Goal: Task Accomplishment & Management: Manage account settings

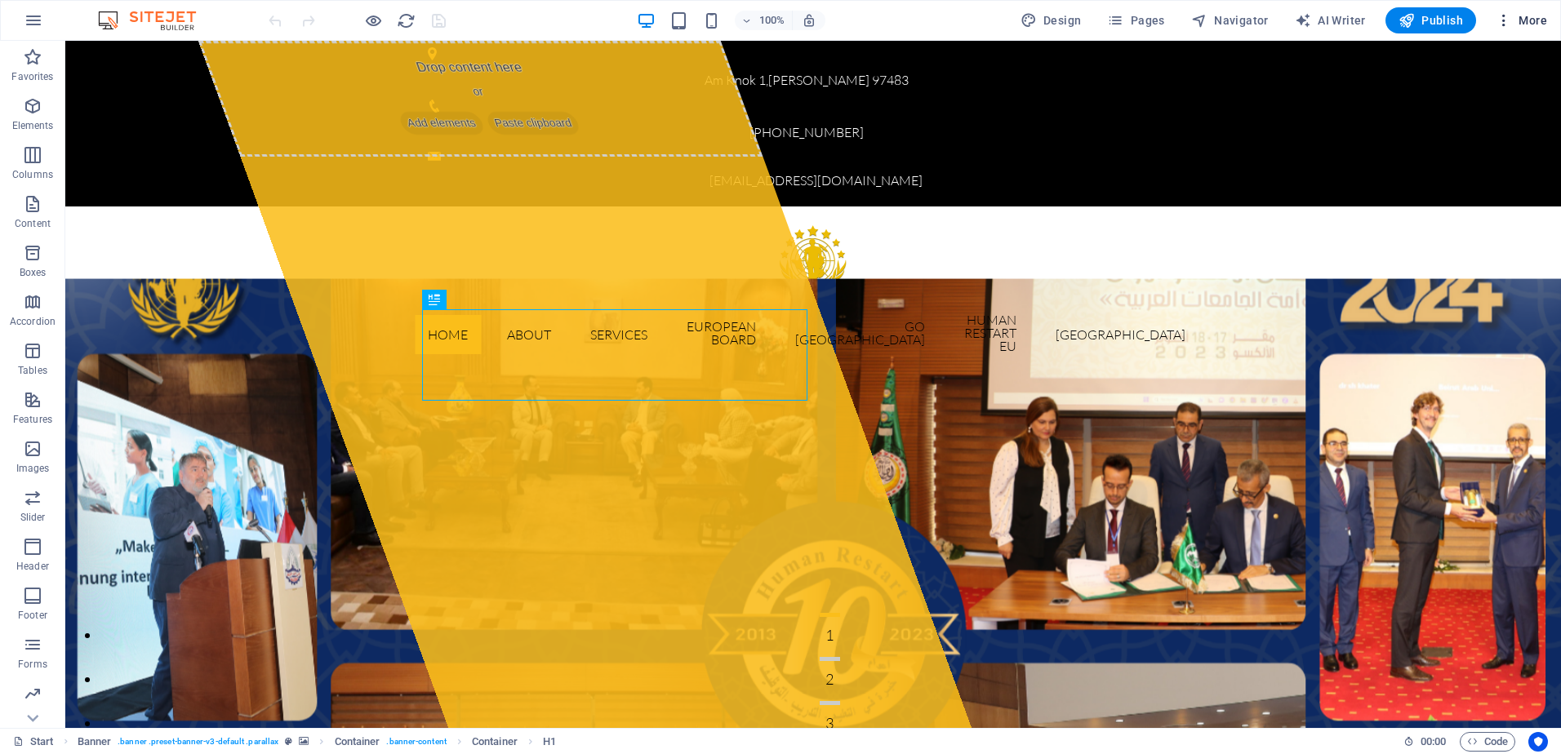
click at [1511, 20] on icon "button" at bounding box center [1503, 20] width 16 height 16
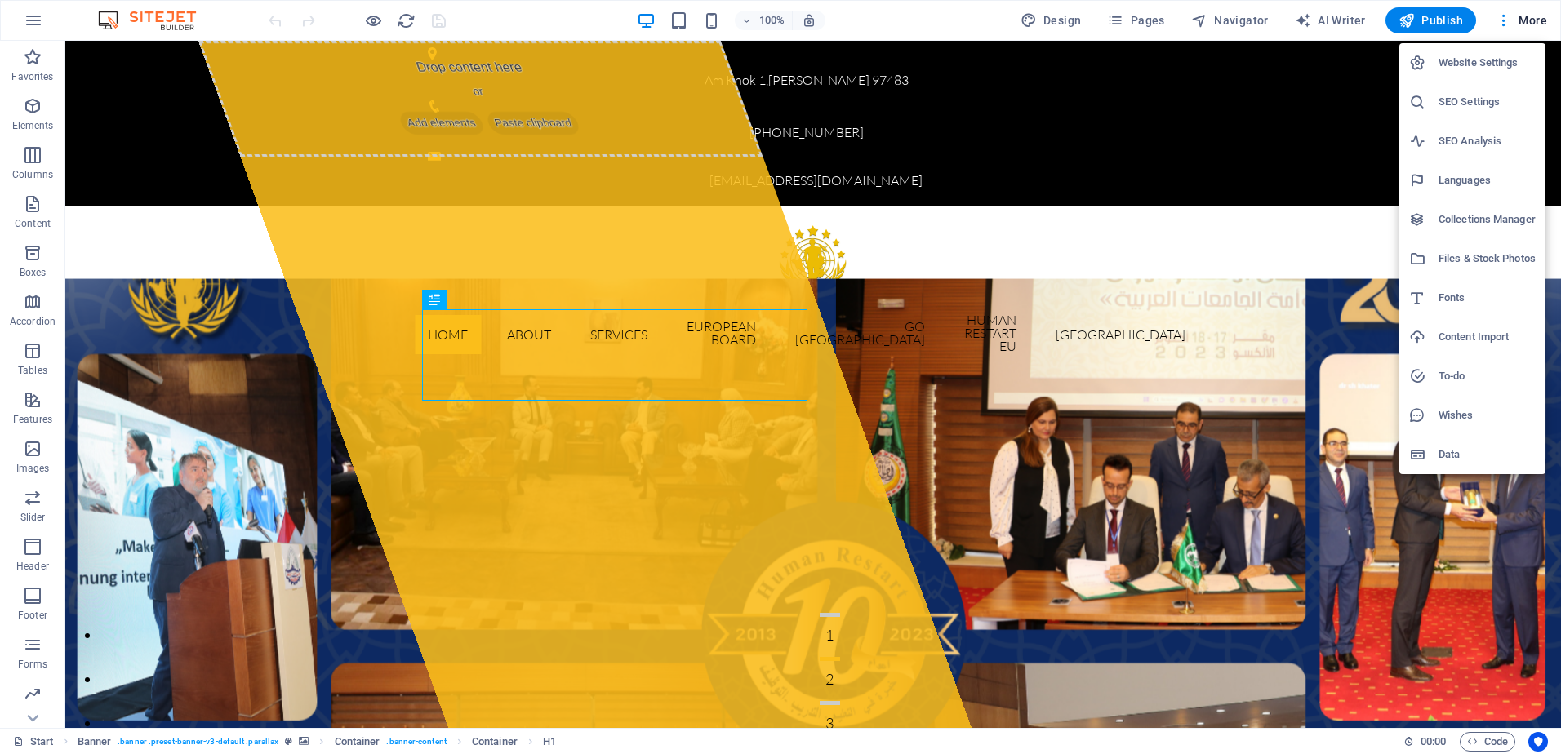
click at [1146, 29] on div at bounding box center [780, 377] width 1561 height 754
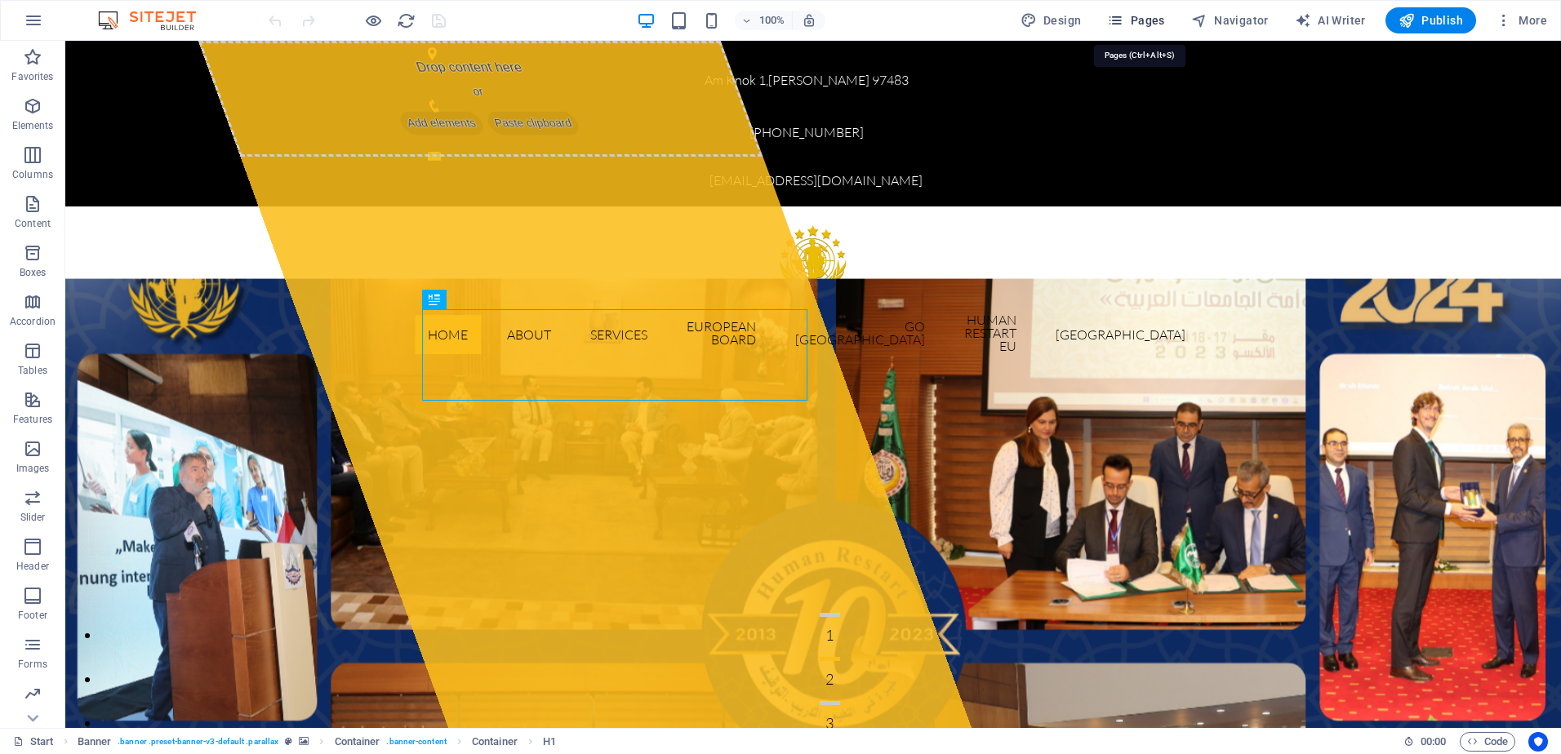
click at [1143, 24] on span "Pages" at bounding box center [1135, 20] width 57 height 16
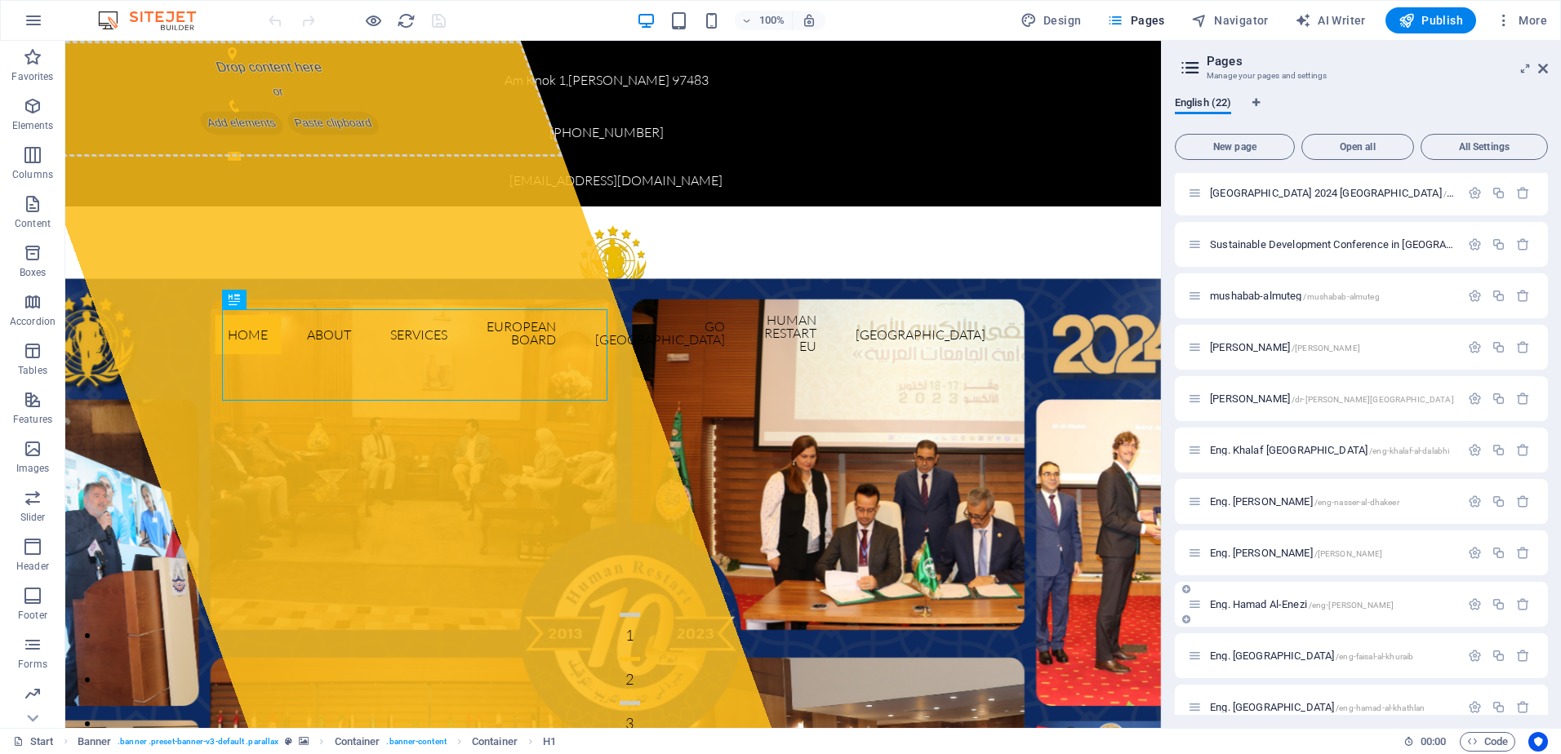
scroll to position [181, 0]
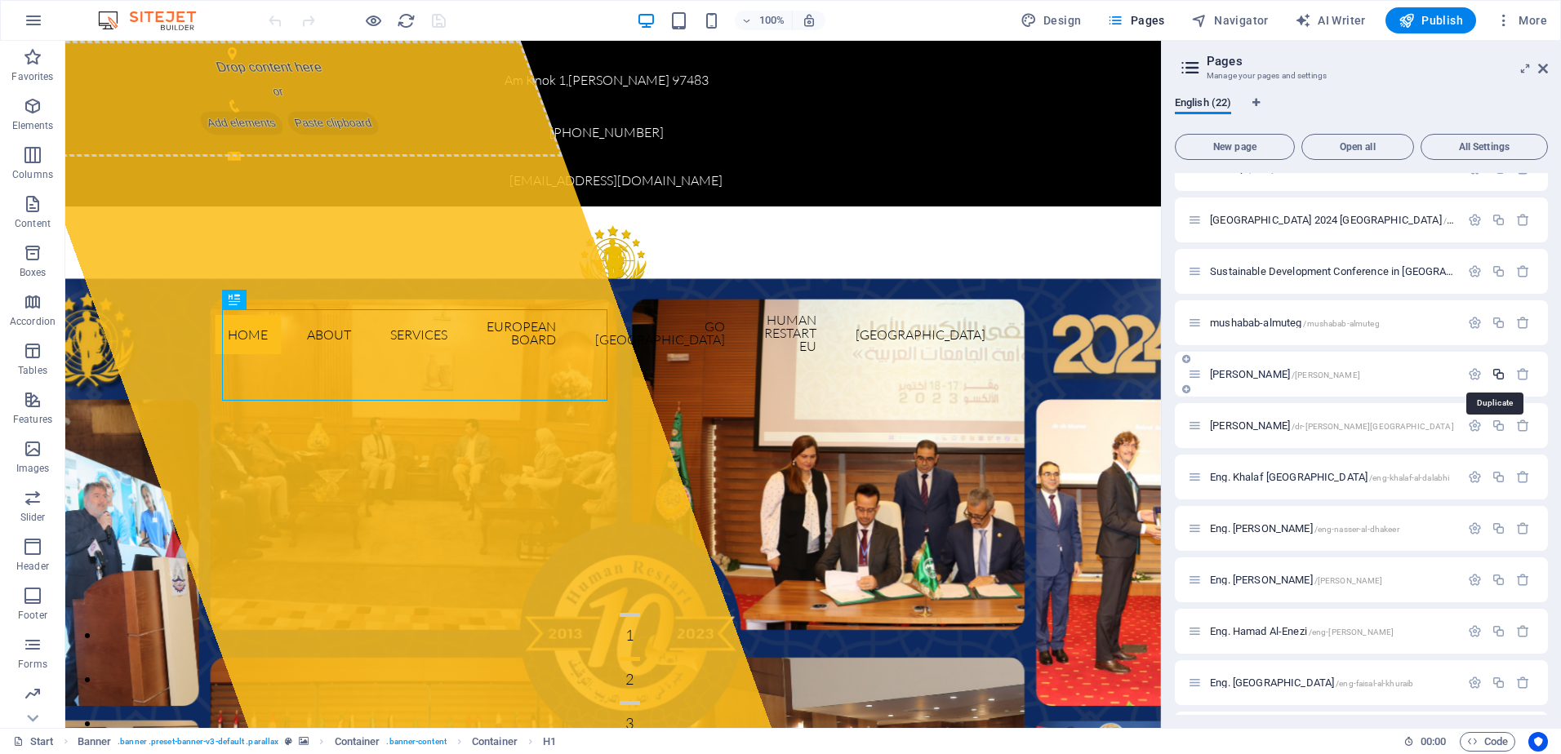
click at [1495, 375] on icon "button" at bounding box center [1498, 374] width 14 height 14
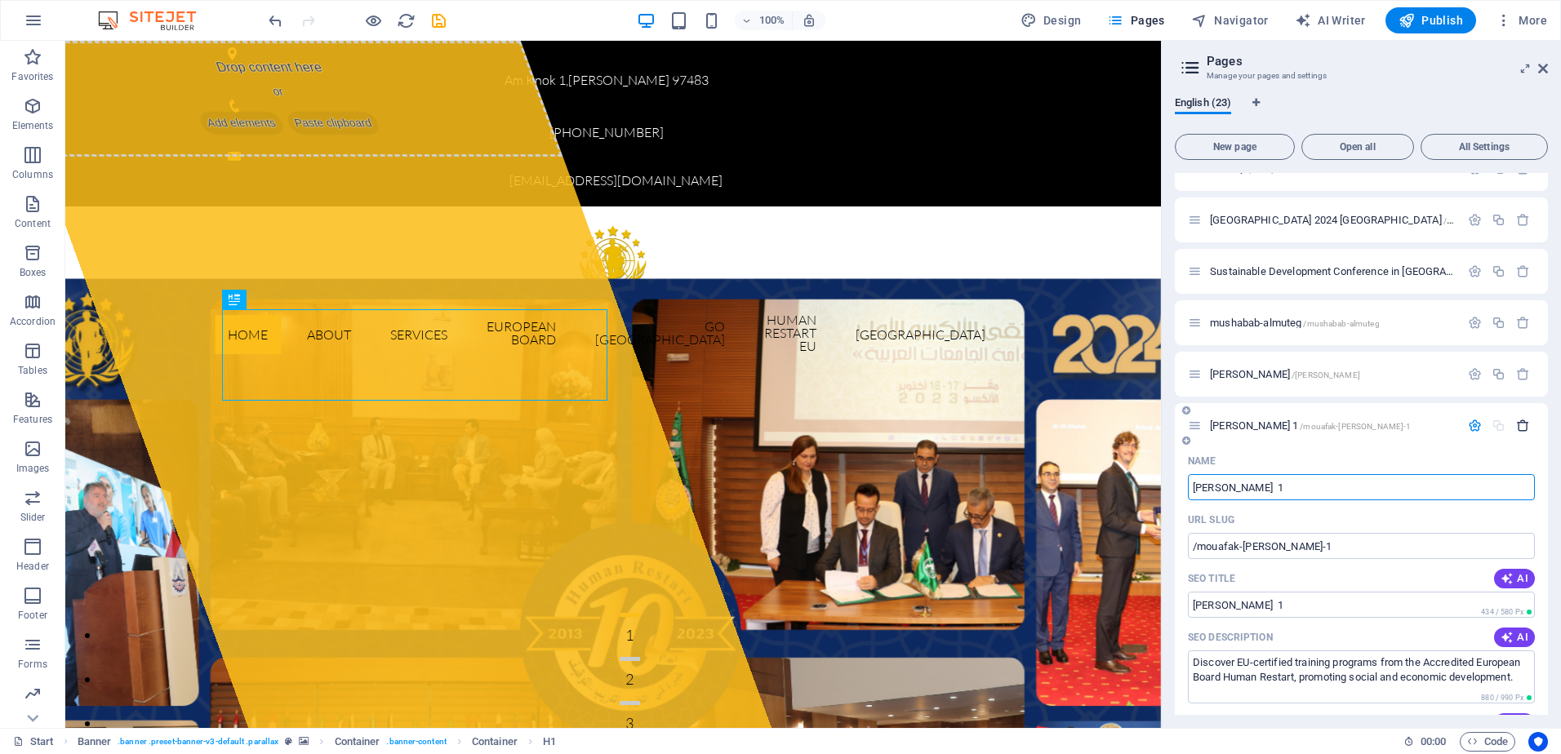
click at [1526, 426] on icon "button" at bounding box center [1523, 426] width 14 height 14
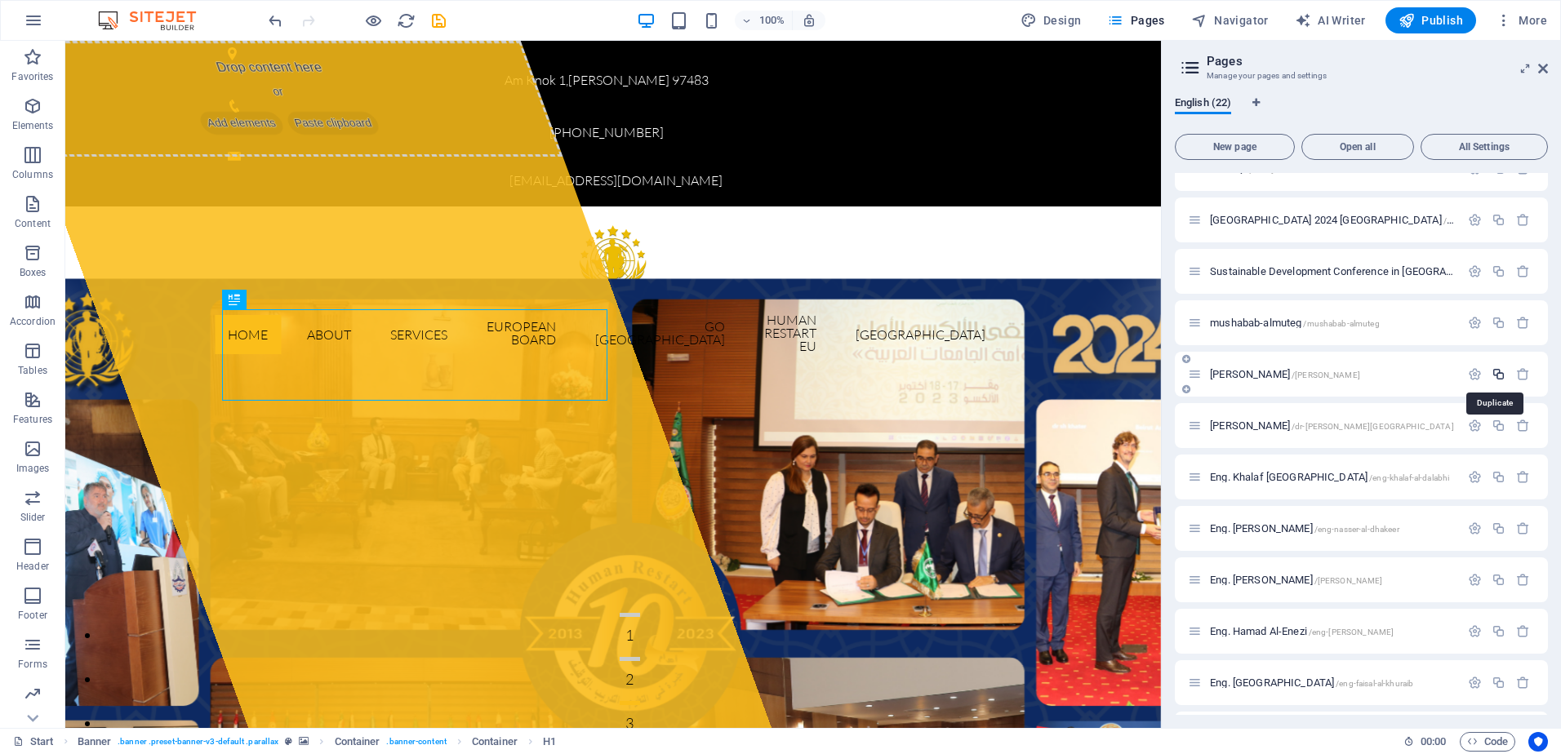
click at [1493, 371] on icon "button" at bounding box center [1498, 374] width 14 height 14
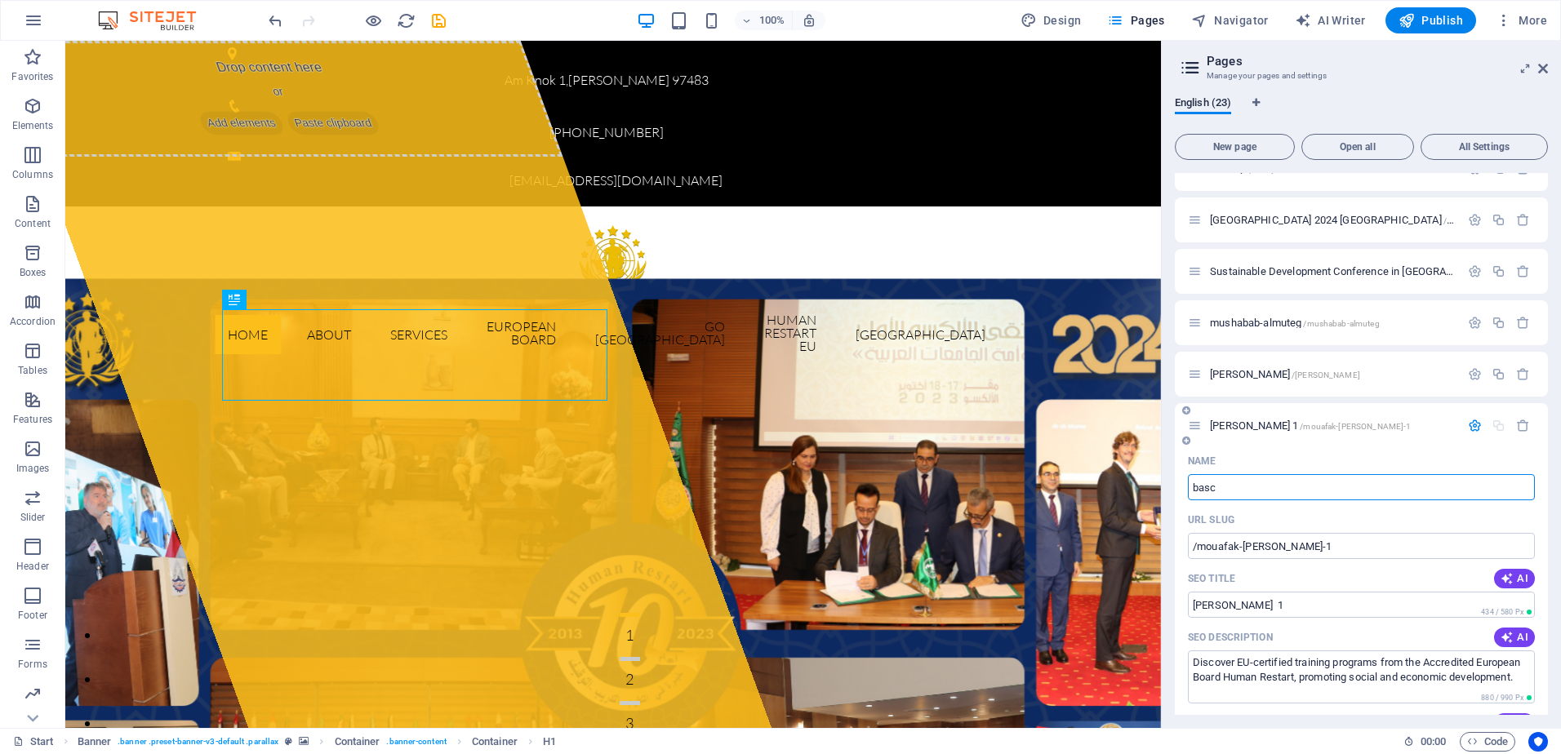
type input "bascg"
type input "/ba"
type input "ba"
type input "basc"
type input "/bascg"
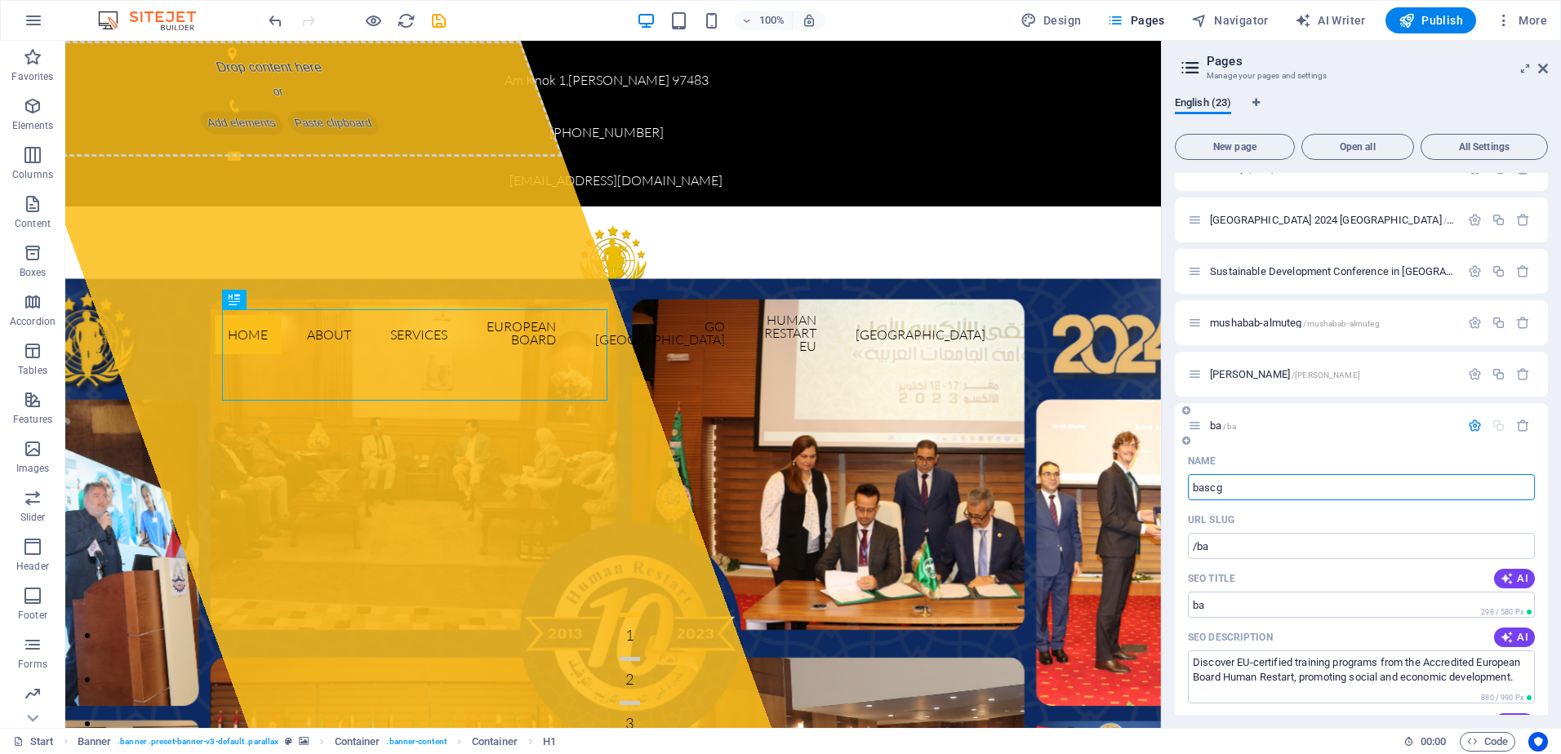
type input "bascg"
type input "basca"
type input "/basca"
type input "basca"
type input "bascaier"
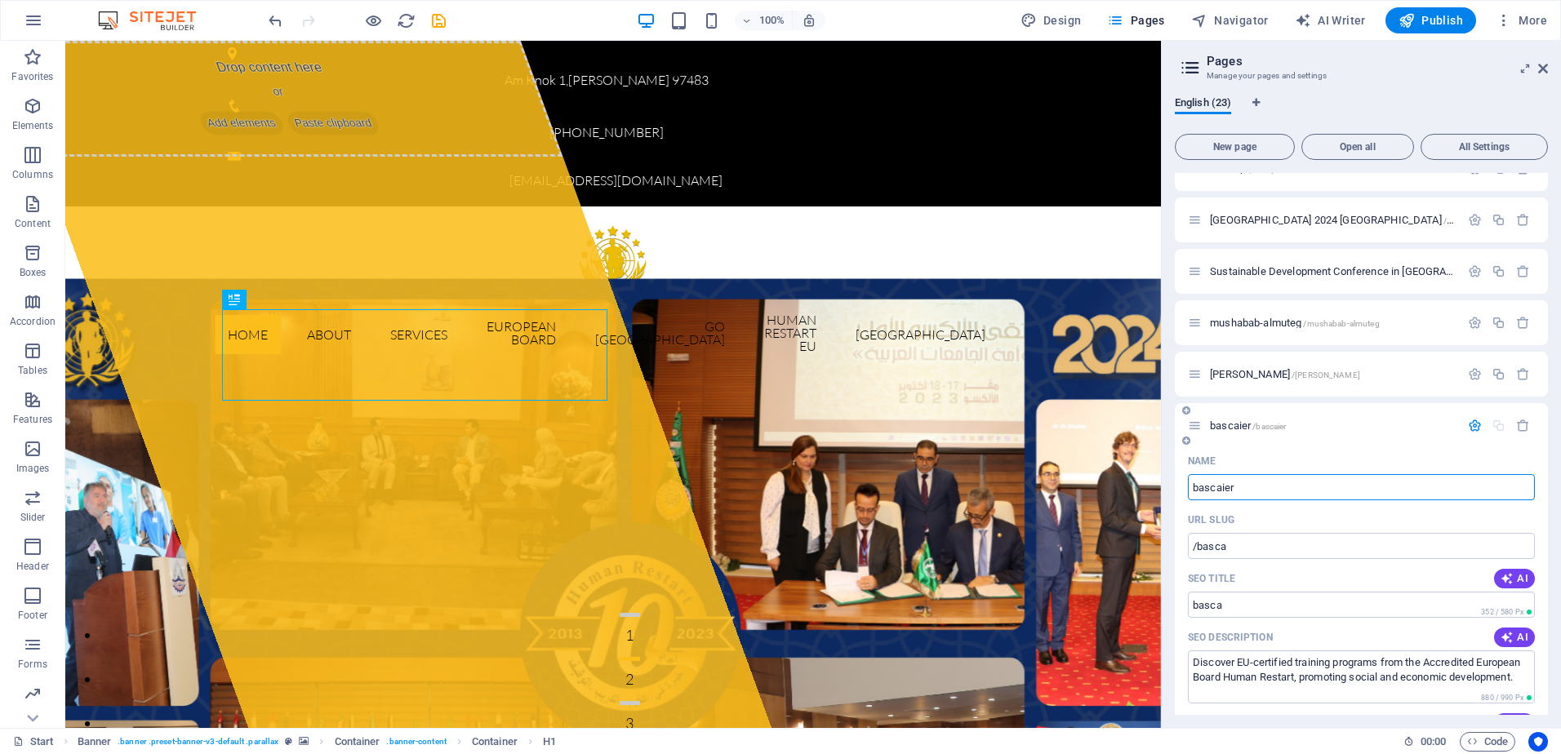
type input "/bascaier"
type input "bascaier"
click at [1346, 556] on input "/bascaier" at bounding box center [1361, 546] width 347 height 26
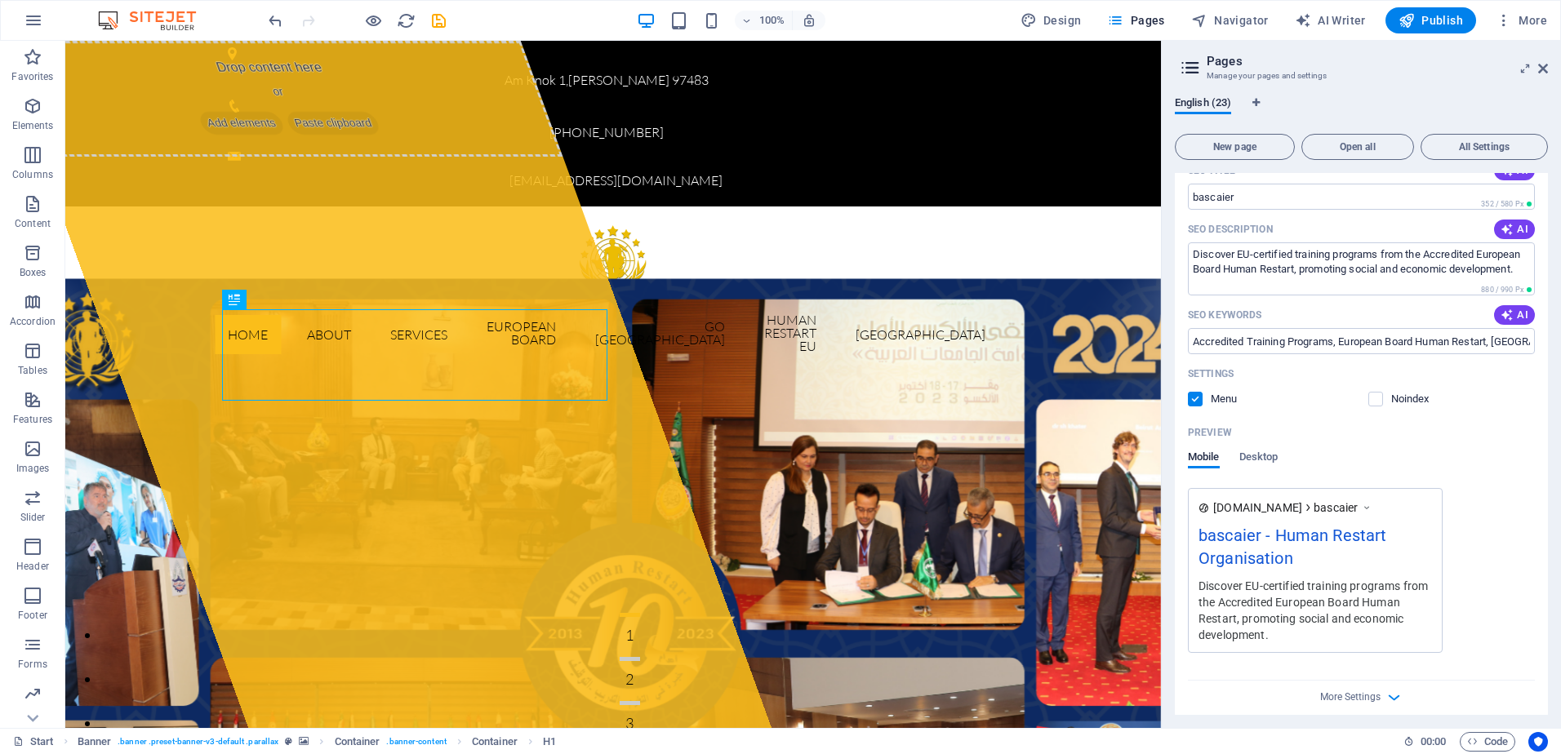
scroll to position [753, 0]
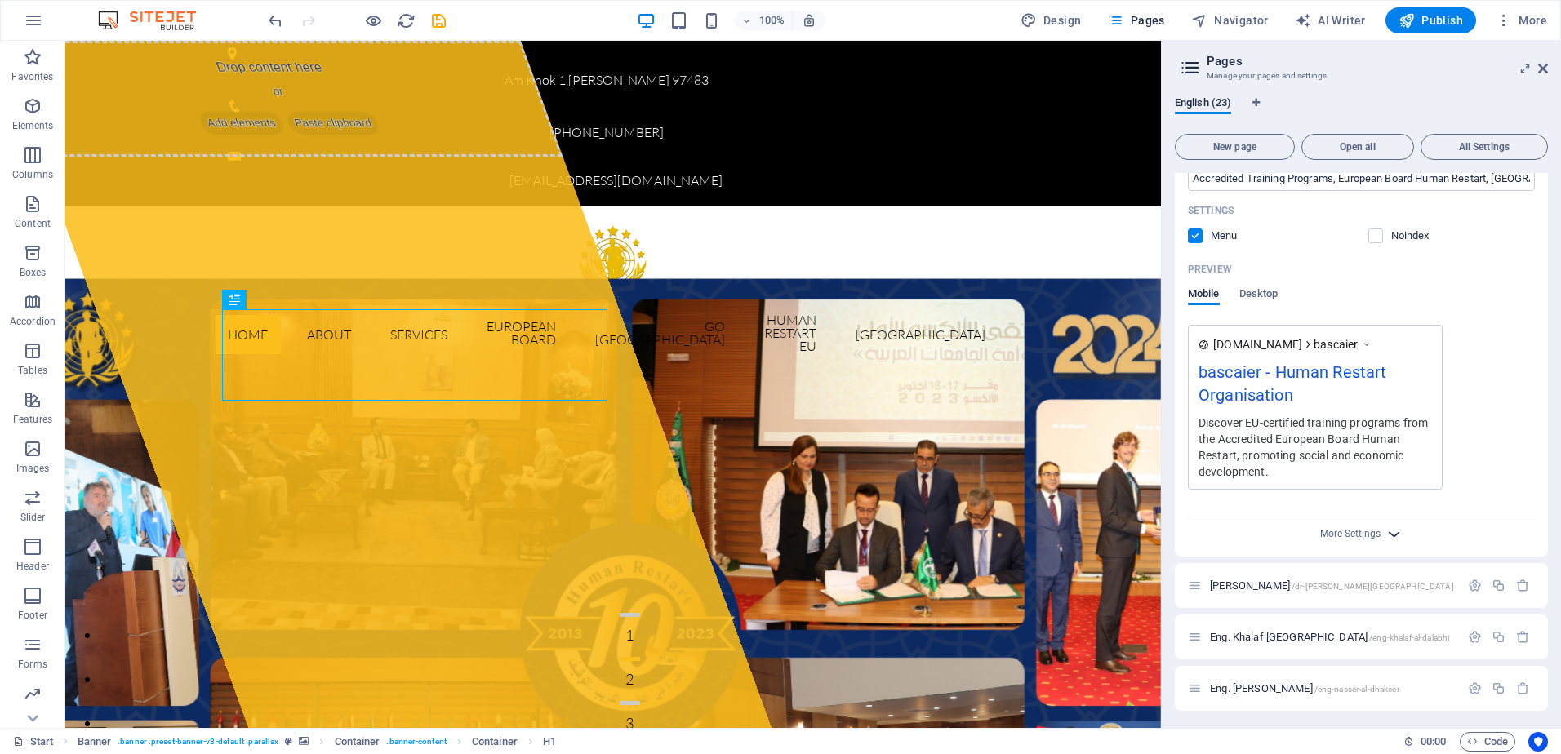
click at [1384, 531] on icon "button" at bounding box center [1393, 534] width 19 height 19
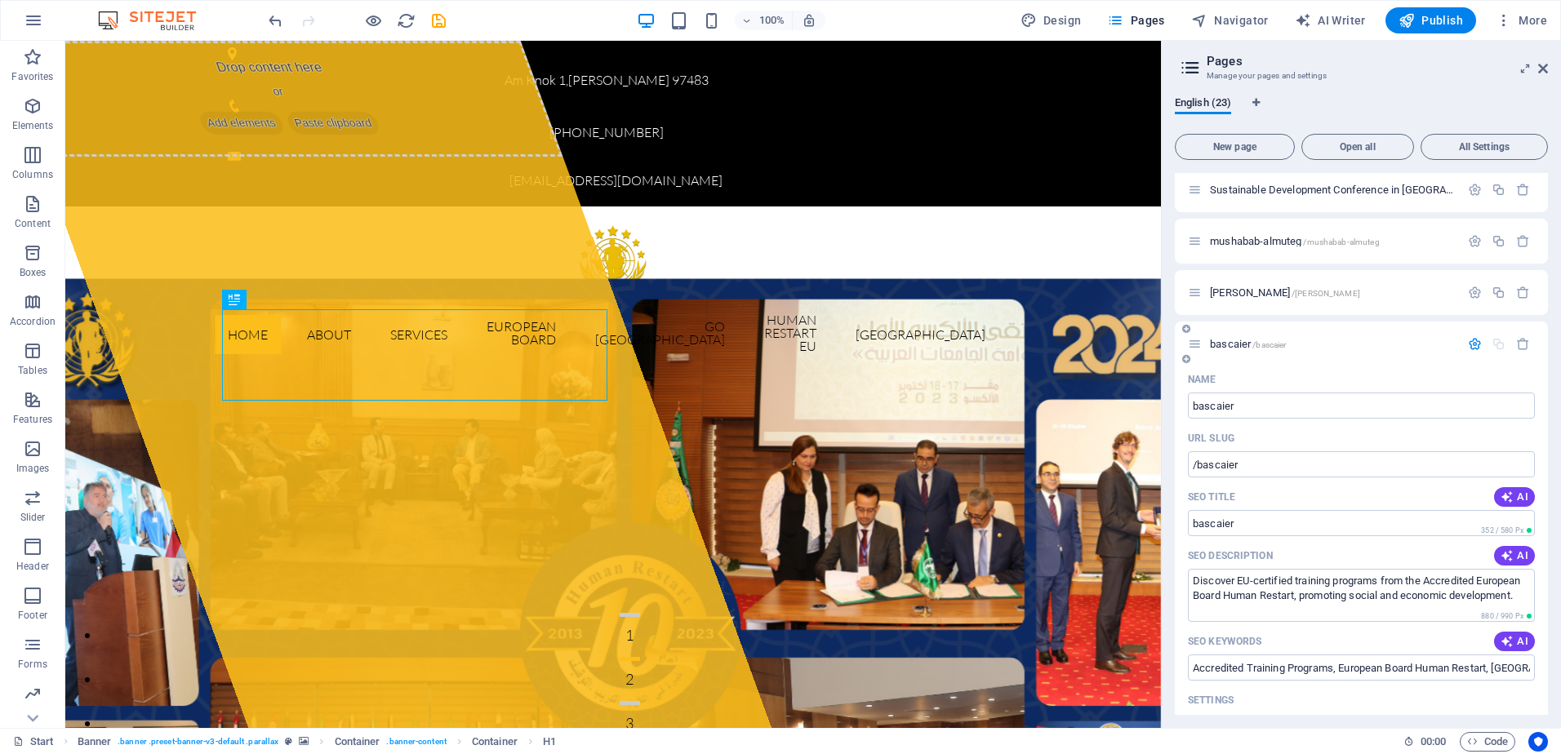
scroll to position [181, 0]
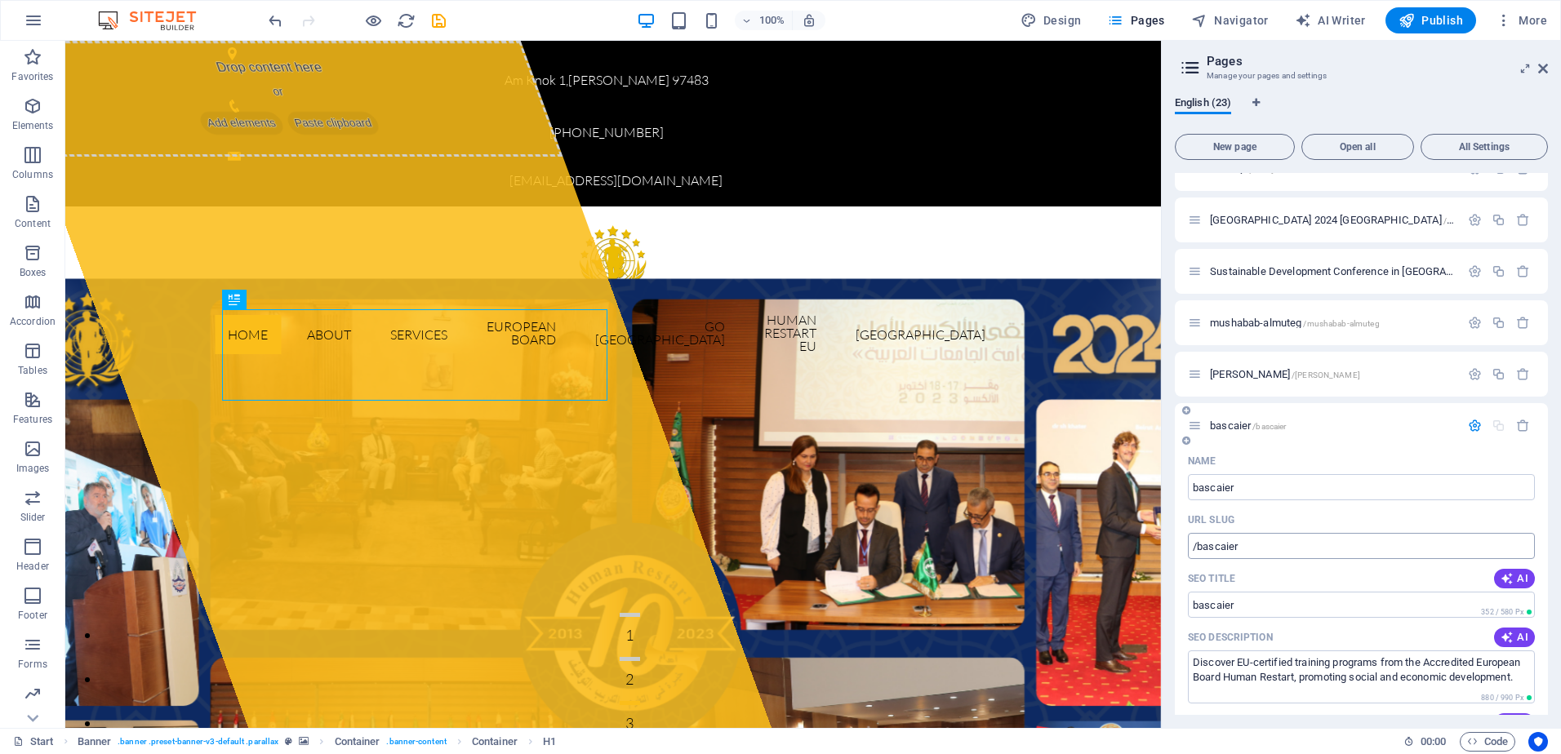
click at [1266, 549] on input "/bascaier" at bounding box center [1361, 546] width 347 height 26
click at [1265, 549] on input "/bascaier" at bounding box center [1361, 546] width 347 height 26
click at [1399, 29] on button "Publish" at bounding box center [1430, 20] width 91 height 26
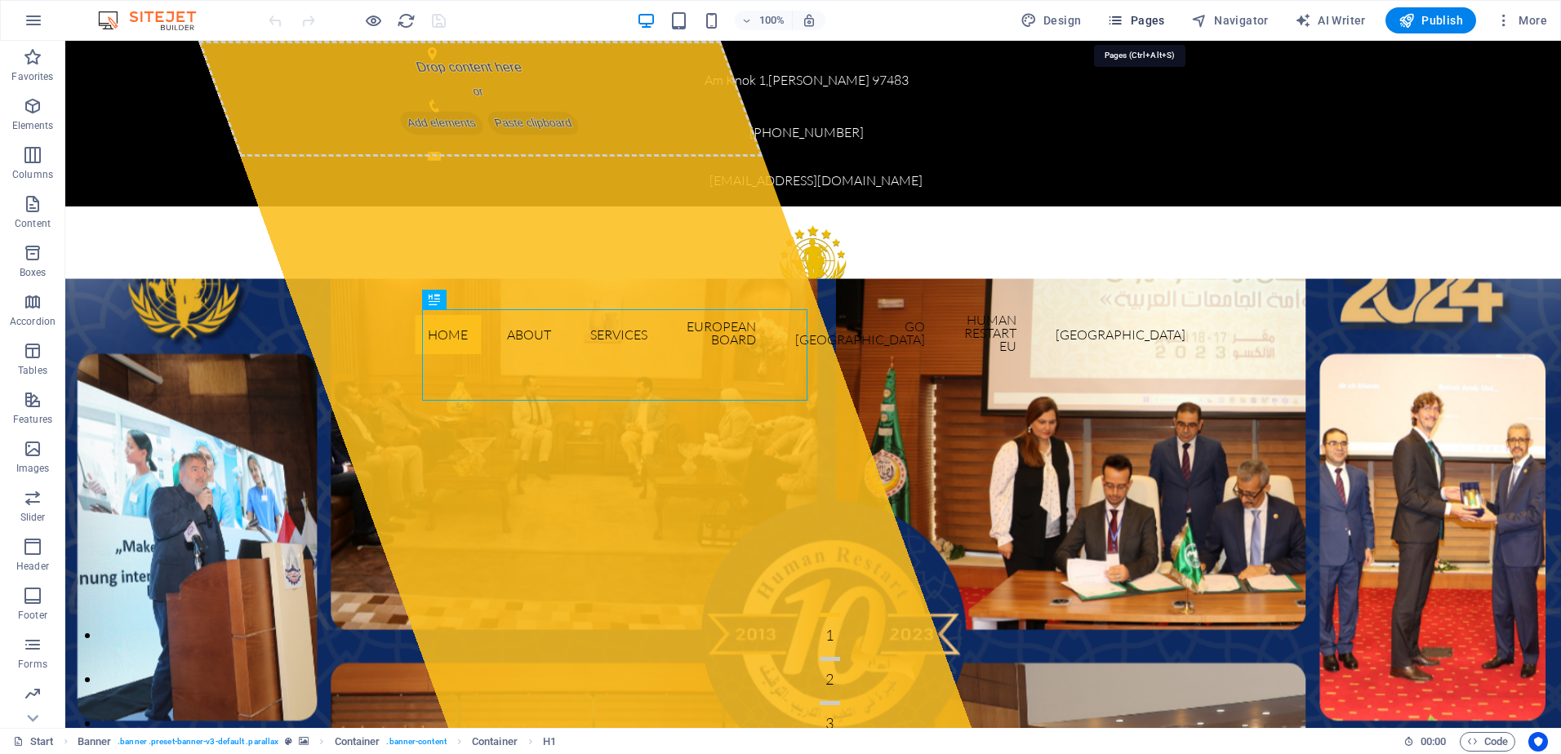
click at [1157, 11] on button "Pages" at bounding box center [1135, 20] width 70 height 26
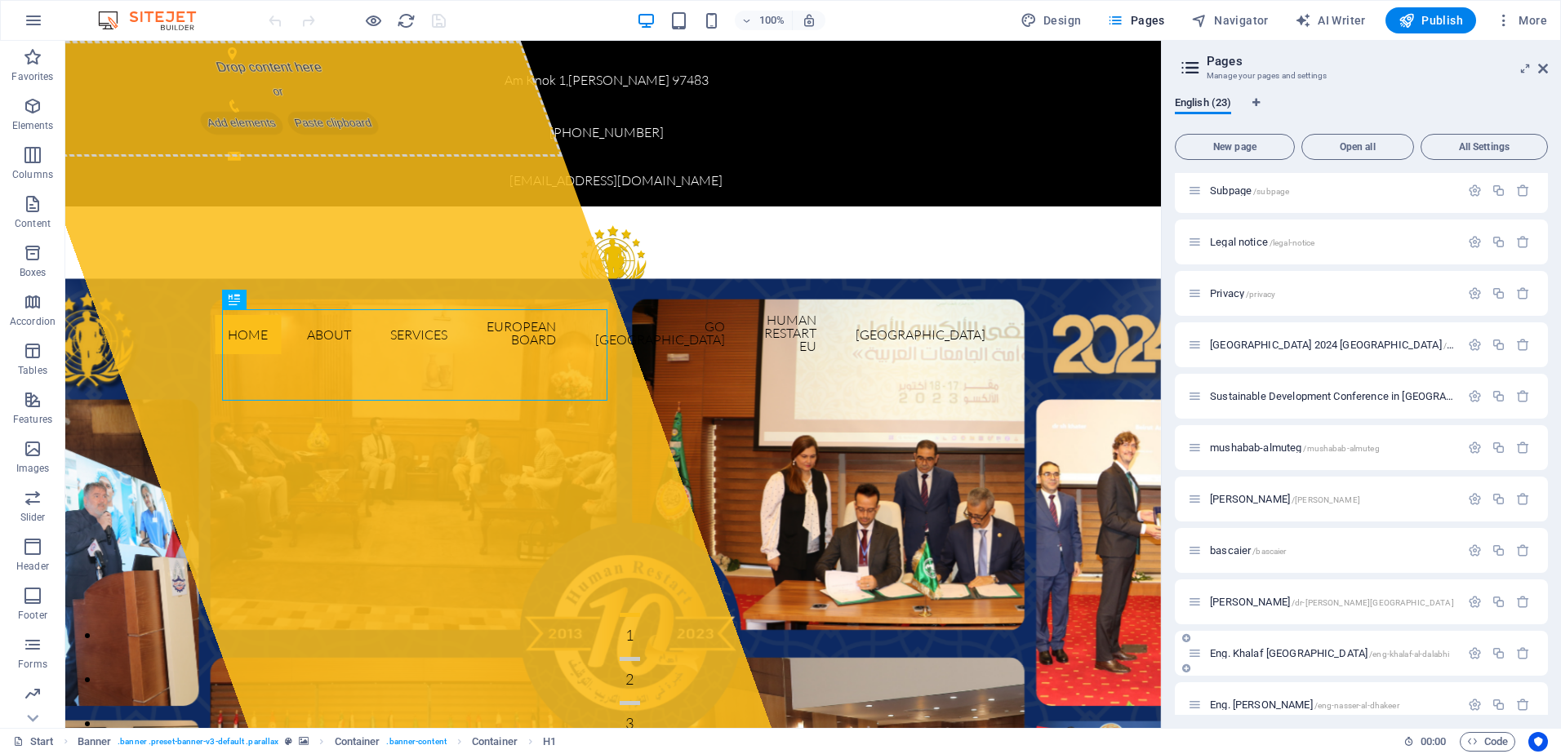
scroll to position [245, 0]
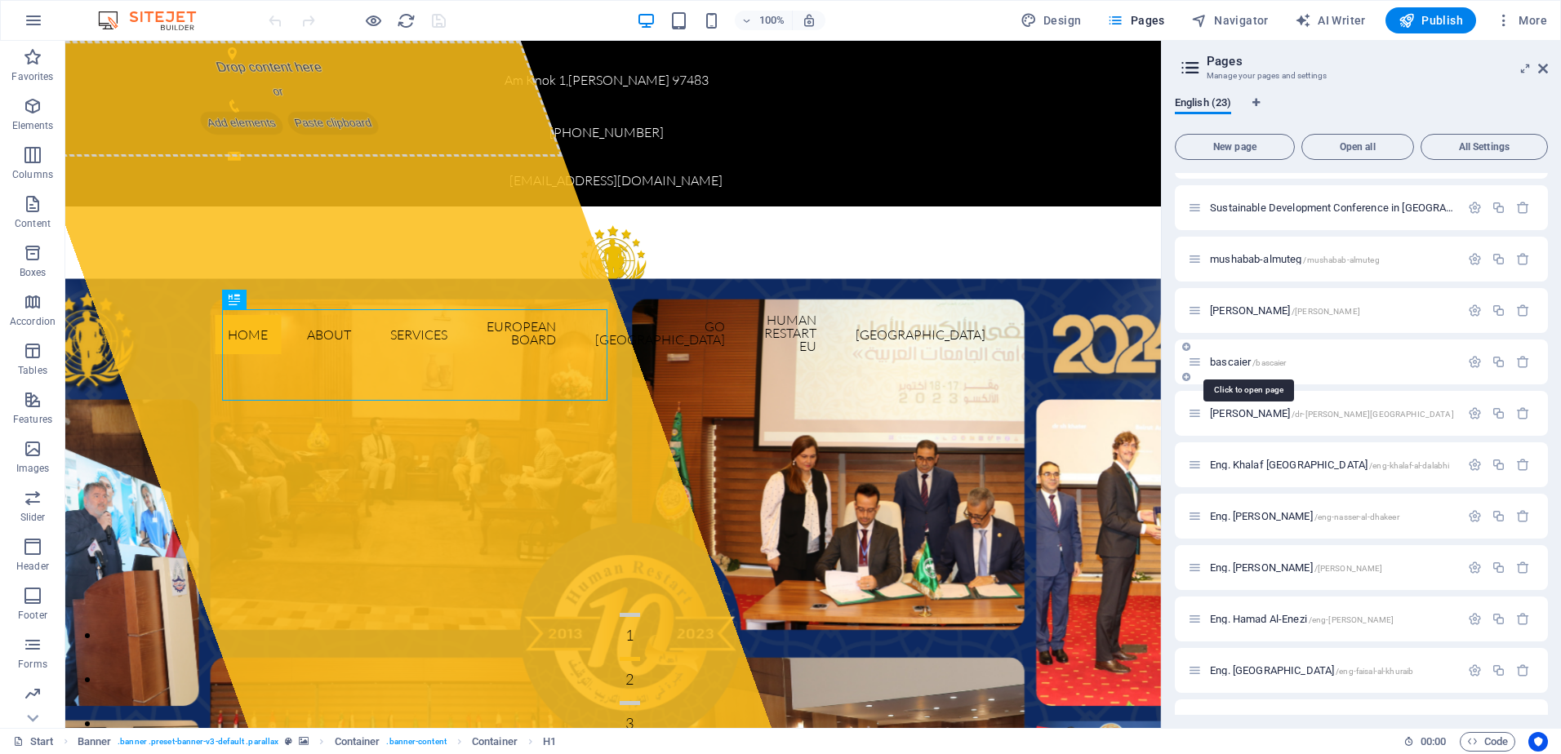
click at [1222, 358] on span "bascaier /bascaier" at bounding box center [1248, 362] width 76 height 12
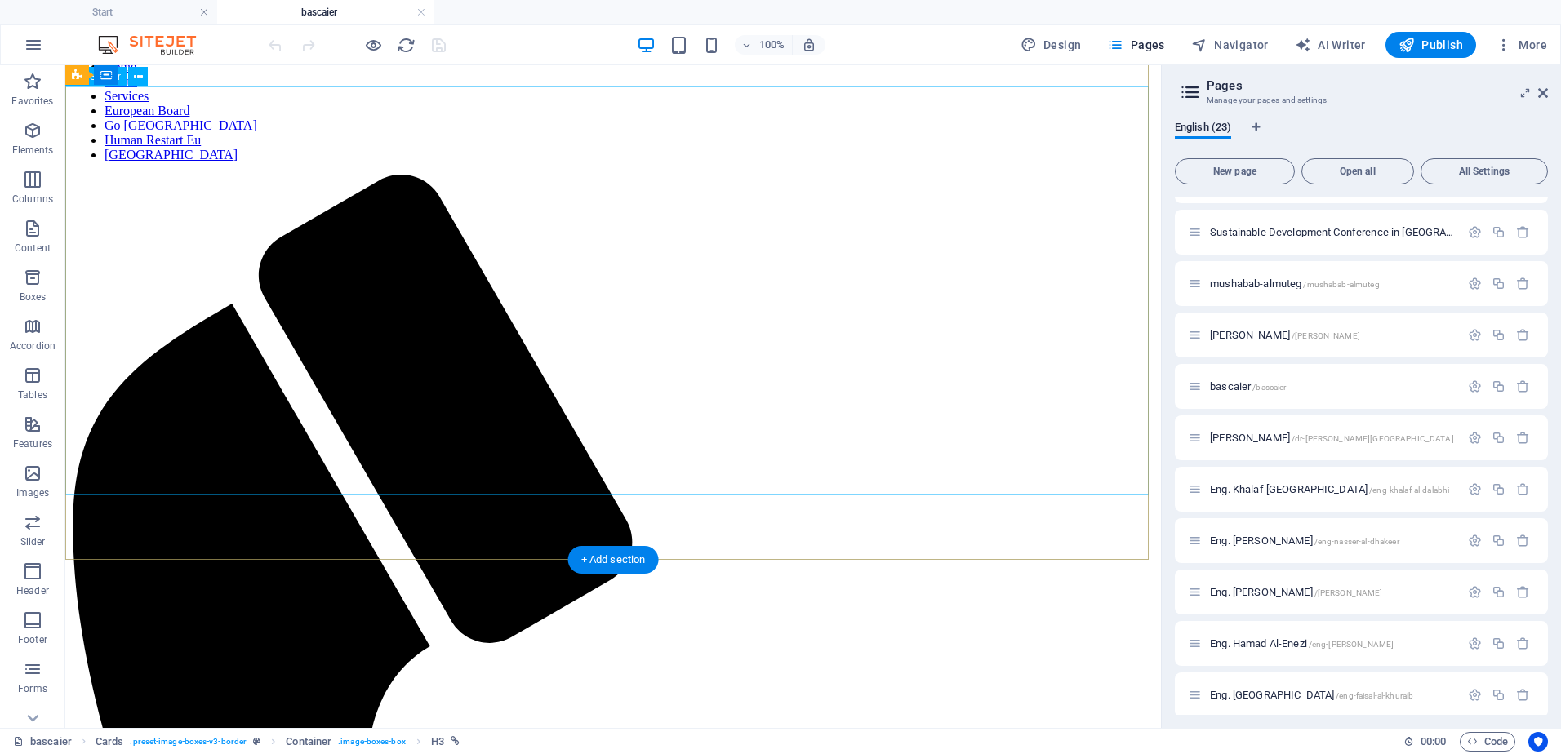
scroll to position [0, 0]
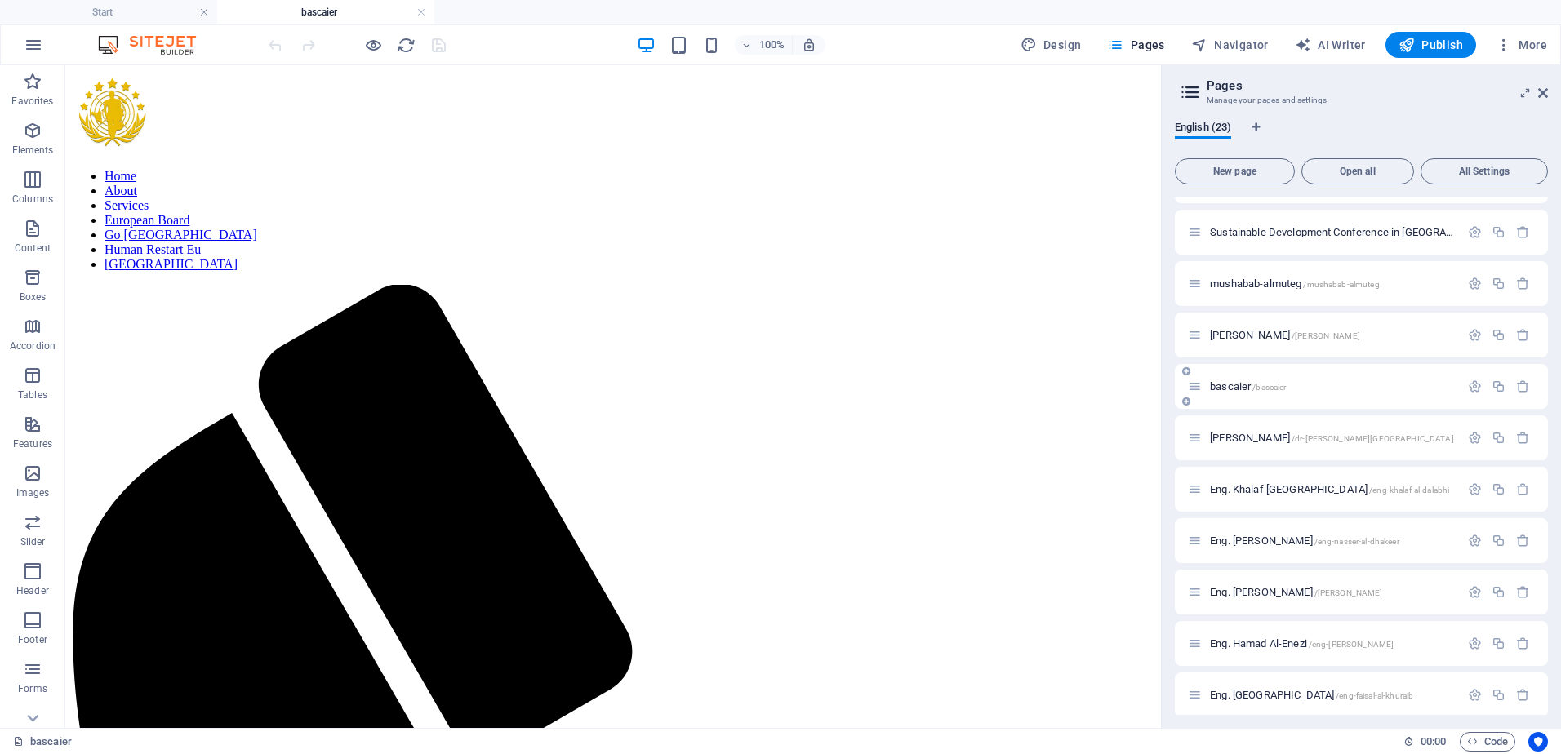
click at [1250, 388] on span "bascaier /bascaier" at bounding box center [1248, 386] width 76 height 12
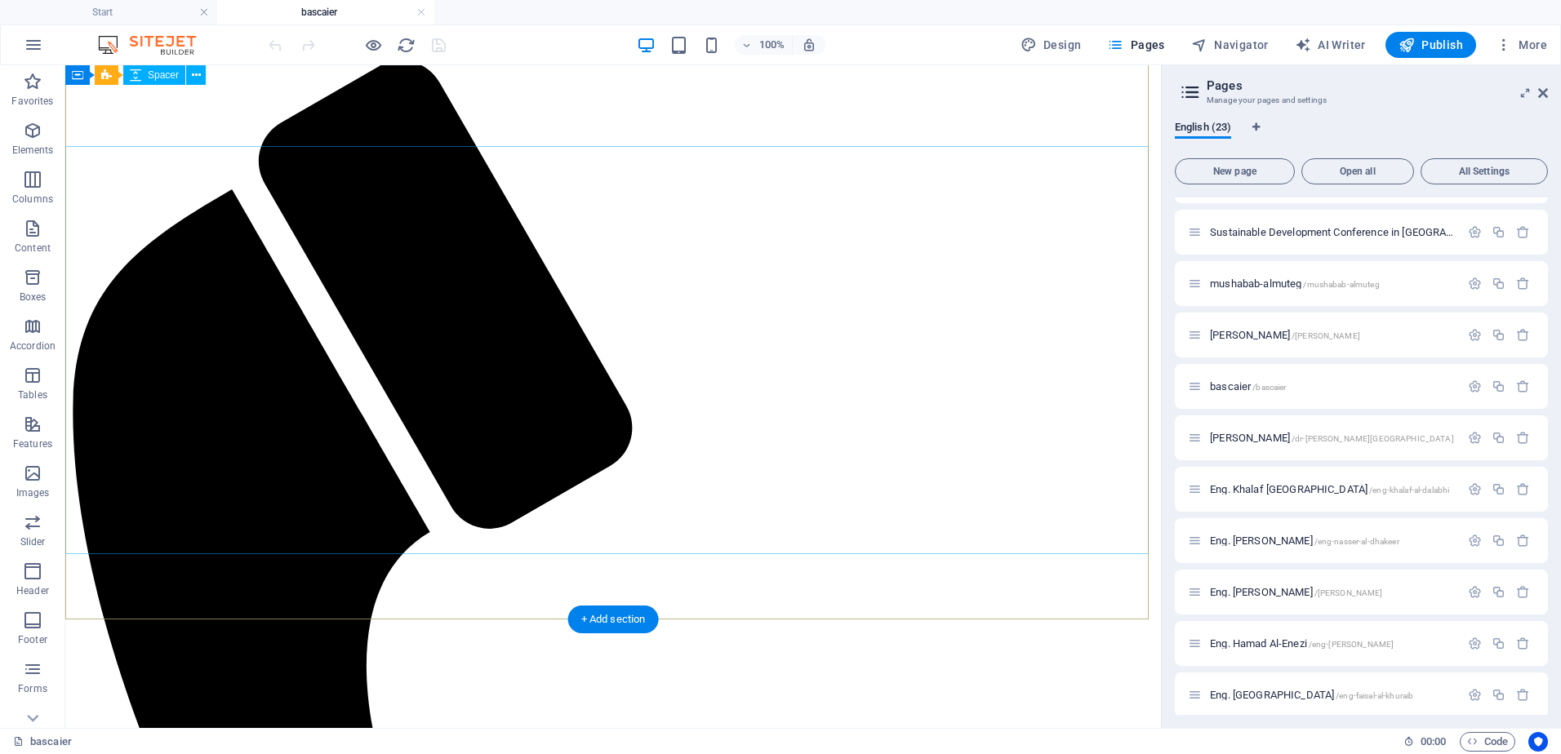
scroll to position [53, 0]
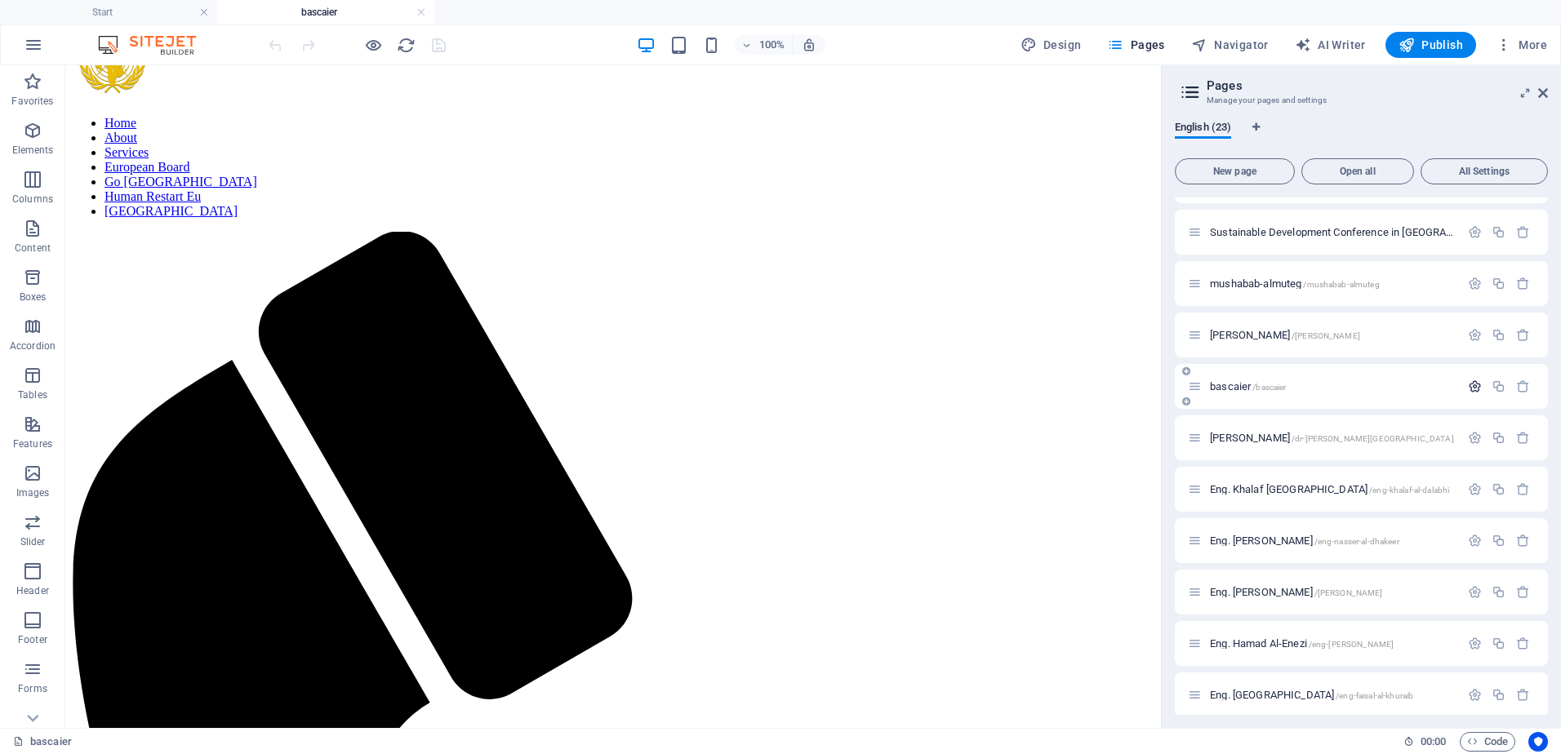
click at [1474, 383] on icon "button" at bounding box center [1475, 387] width 14 height 14
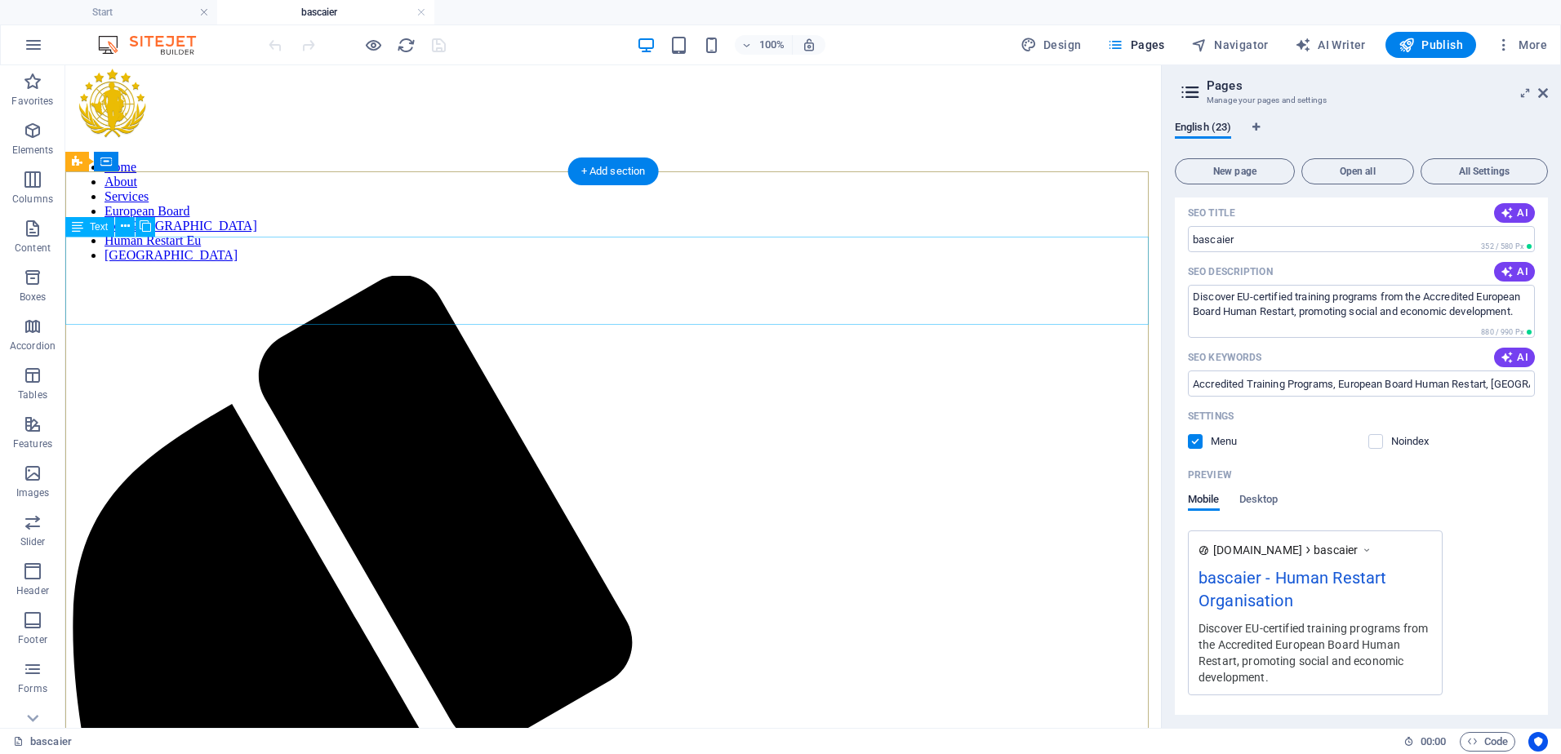
scroll to position [0, 0]
